Goal: Book appointment/travel/reservation

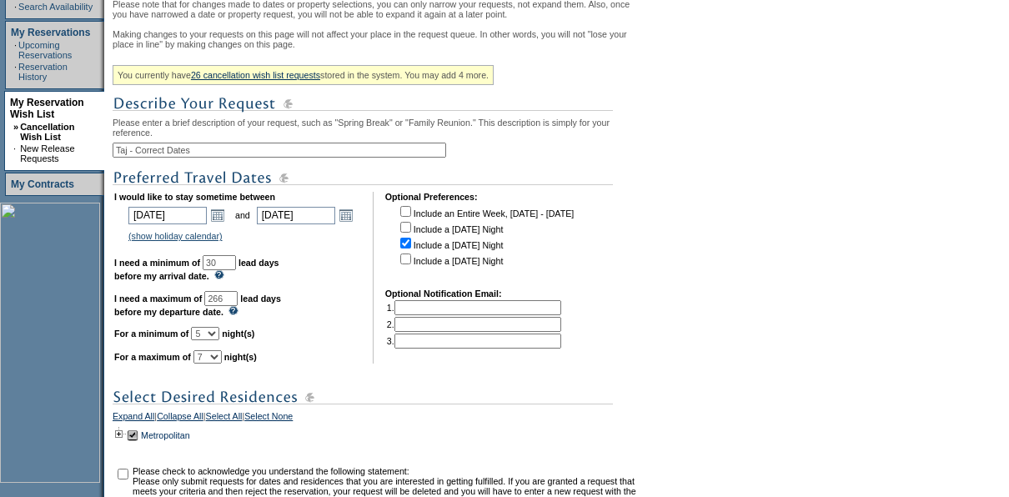
scroll to position [334, 0]
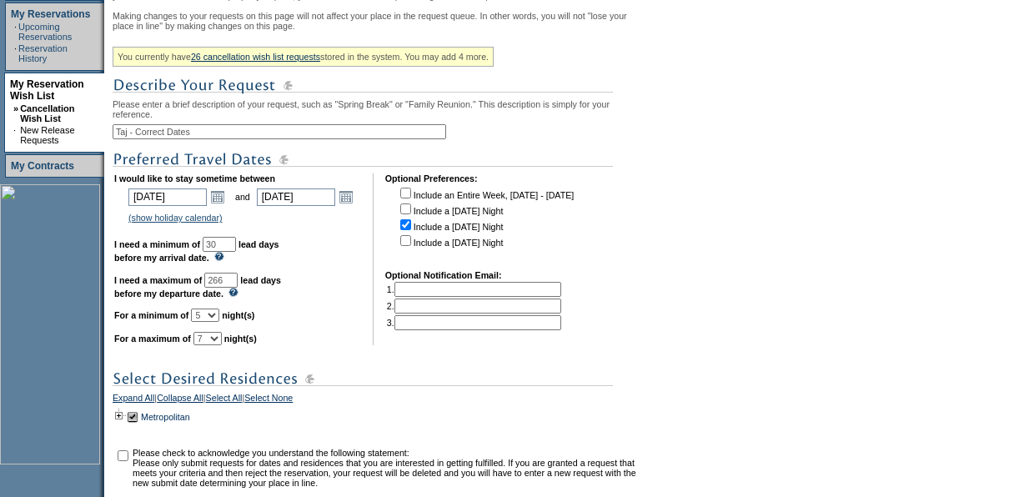
drag, startPoint x: 138, startPoint y: 151, endPoint x: 96, endPoint y: 147, distance: 42.7
click at [96, 147] on tr "[DATE] Reservation Home Make a Reservation · Browse Calendars · Search Availabi…" at bounding box center [323, 219] width 646 height 667
type input "London with [PERSON_NAME] Dates"
click at [346, 277] on td "I would like to stay sometime between [DATE] [DATE] Open the calendar popup. <<…" at bounding box center [237, 259] width 247 height 172
click at [219, 322] on select "1 2 3 4 5 6 7 8 9 10 11 12 13 14" at bounding box center [205, 315] width 28 height 13
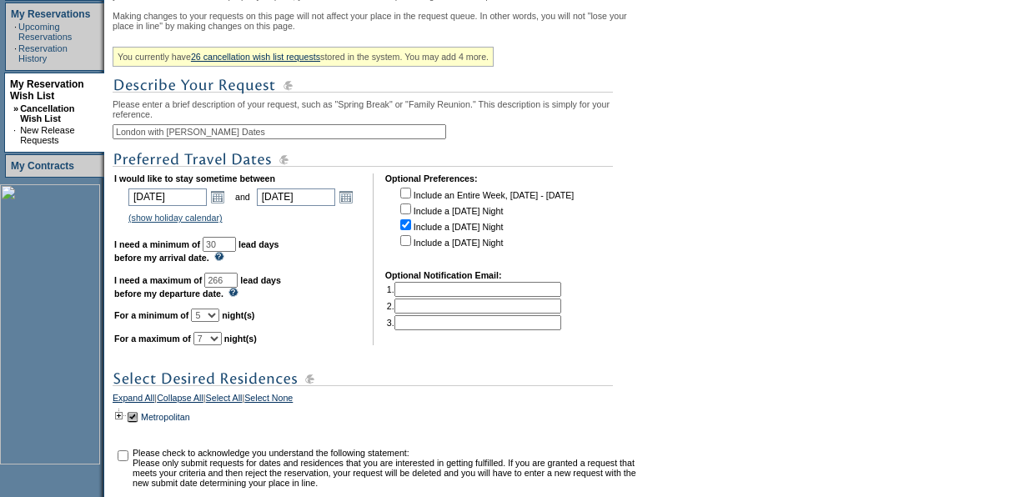
select select "4"
click at [211, 322] on select "1 2 3 4 5 6 7 8 9 10 11 12 13 14" at bounding box center [205, 315] width 28 height 13
click at [281, 297] on b "lead days before my departure date." at bounding box center [197, 286] width 167 height 23
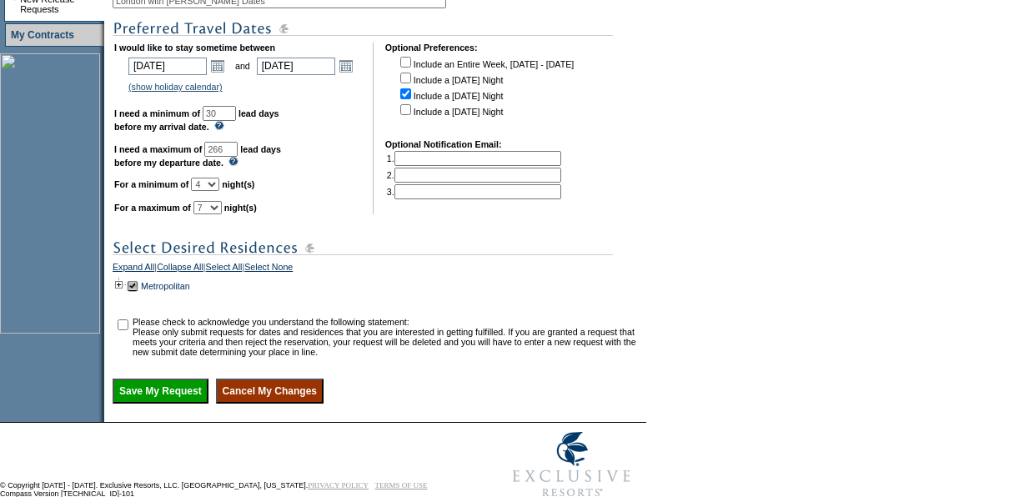
scroll to position [525, 0]
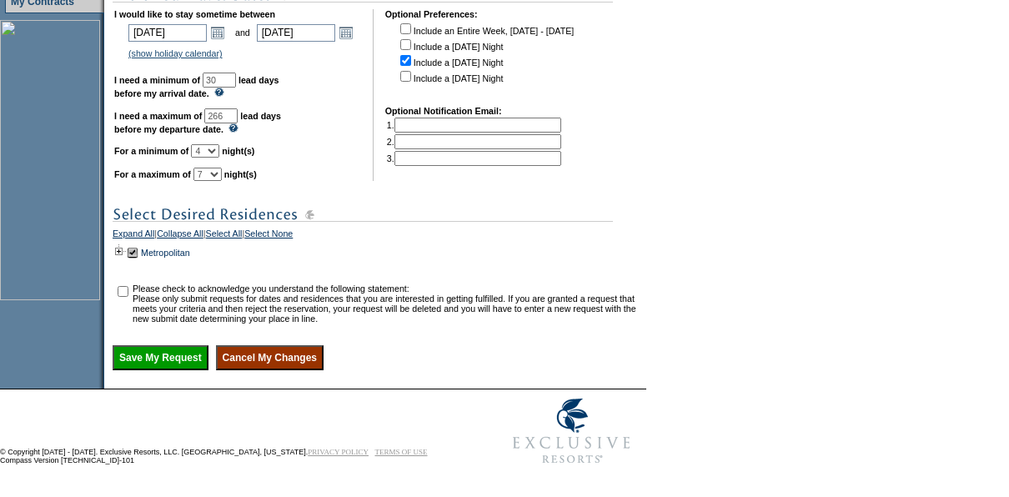
click at [128, 289] on input "checkbox" at bounding box center [123, 291] width 11 height 11
checkbox input "true"
click at [171, 354] on input "Save My Request" at bounding box center [161, 357] width 96 height 25
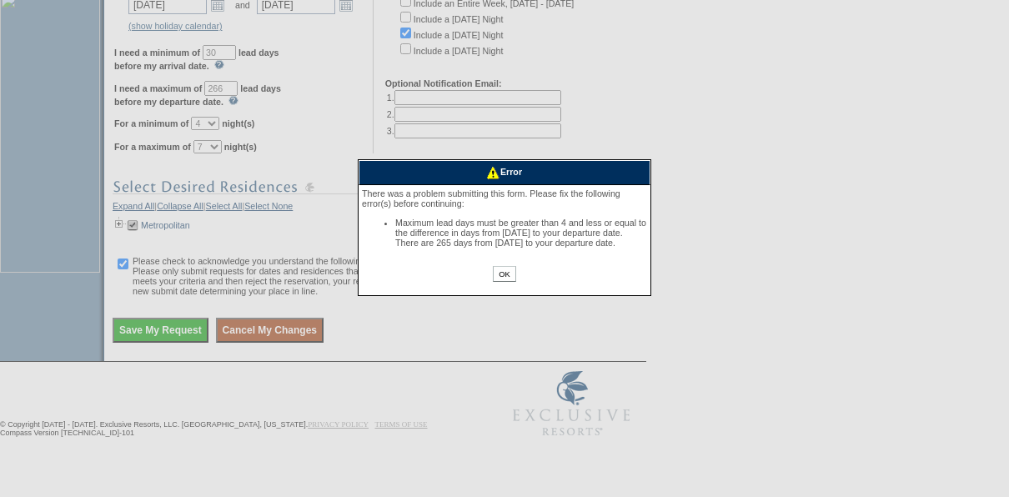
click at [505, 282] on input "OK" at bounding box center [504, 274] width 23 height 16
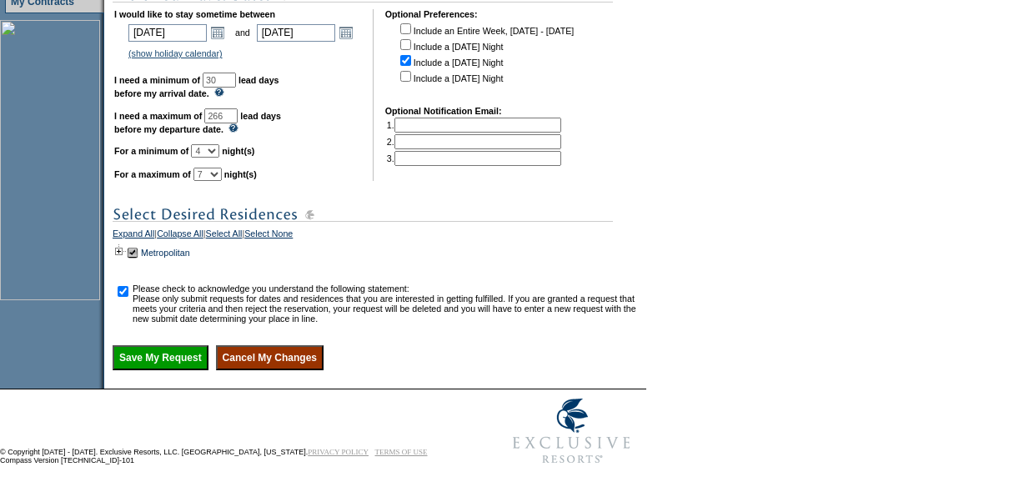
click at [238, 108] on input "266" at bounding box center [220, 115] width 33 height 15
type input "265"
click at [113, 345] on input "Save My Request" at bounding box center [161, 357] width 96 height 25
